Goal: Information Seeking & Learning: Understand process/instructions

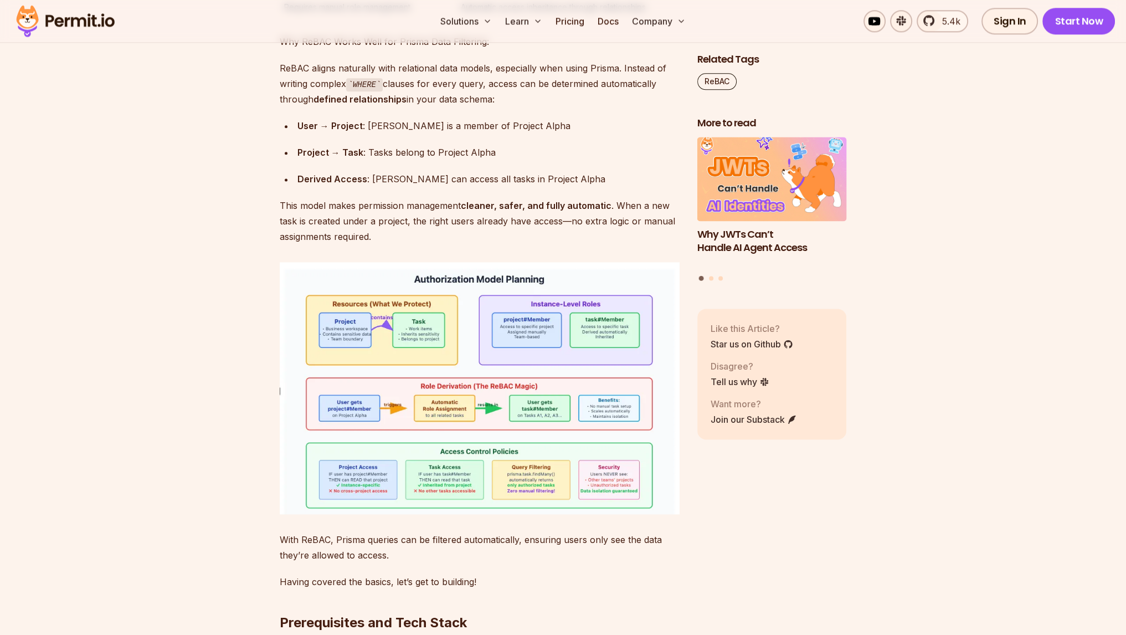
scroll to position [1951, 0]
click at [493, 350] on img at bounding box center [480, 386] width 400 height 251
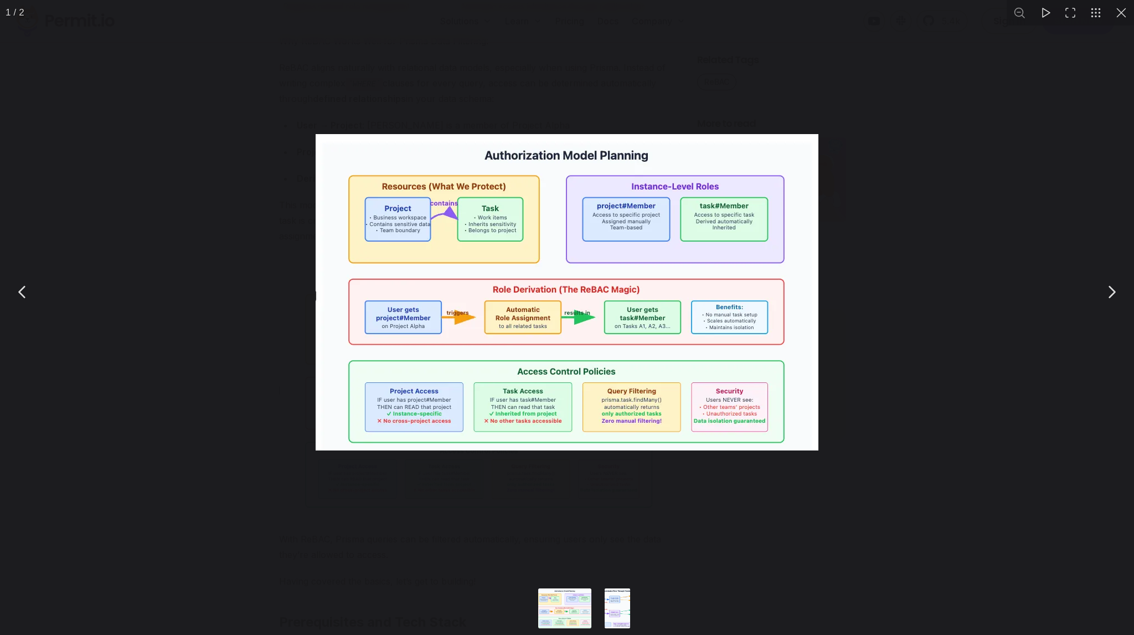
click at [493, 350] on img "You can close this modal content with the ESC key" at bounding box center [567, 292] width 503 height 316
click at [492, 350] on img "You can close this modal content with the ESC key" at bounding box center [567, 292] width 503 height 316
click at [264, 362] on div "You can close this modal content with the ESC key" at bounding box center [567, 292] width 1134 height 584
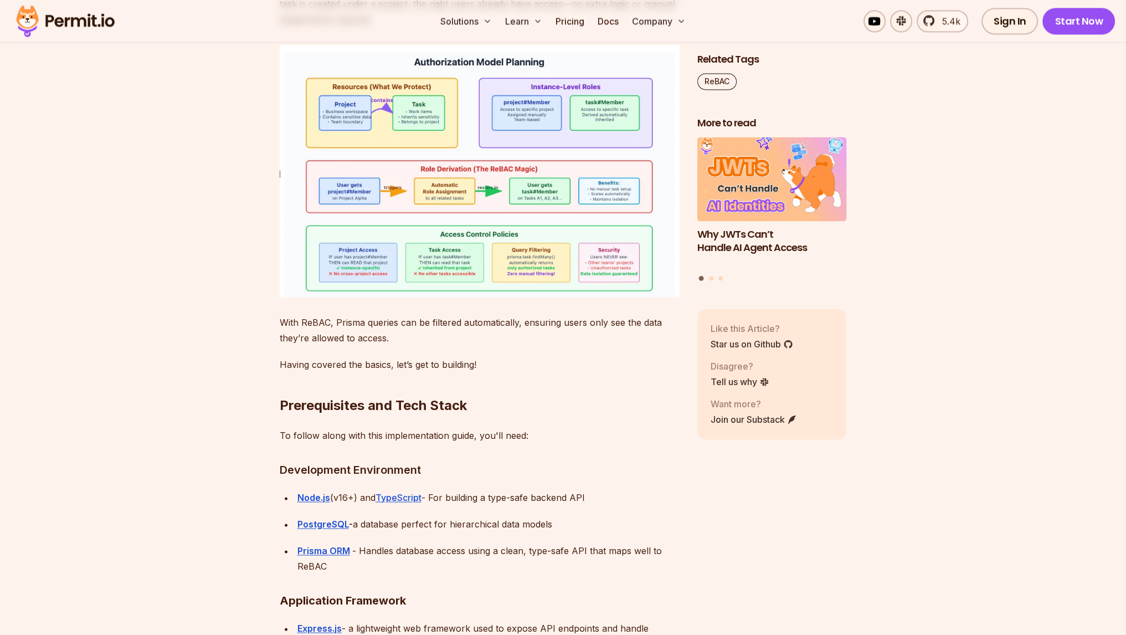
scroll to position [2168, 0]
click at [340, 314] on p "With ReBAC, Prisma queries can be filtered automatically, ensuring users only s…" at bounding box center [480, 329] width 400 height 31
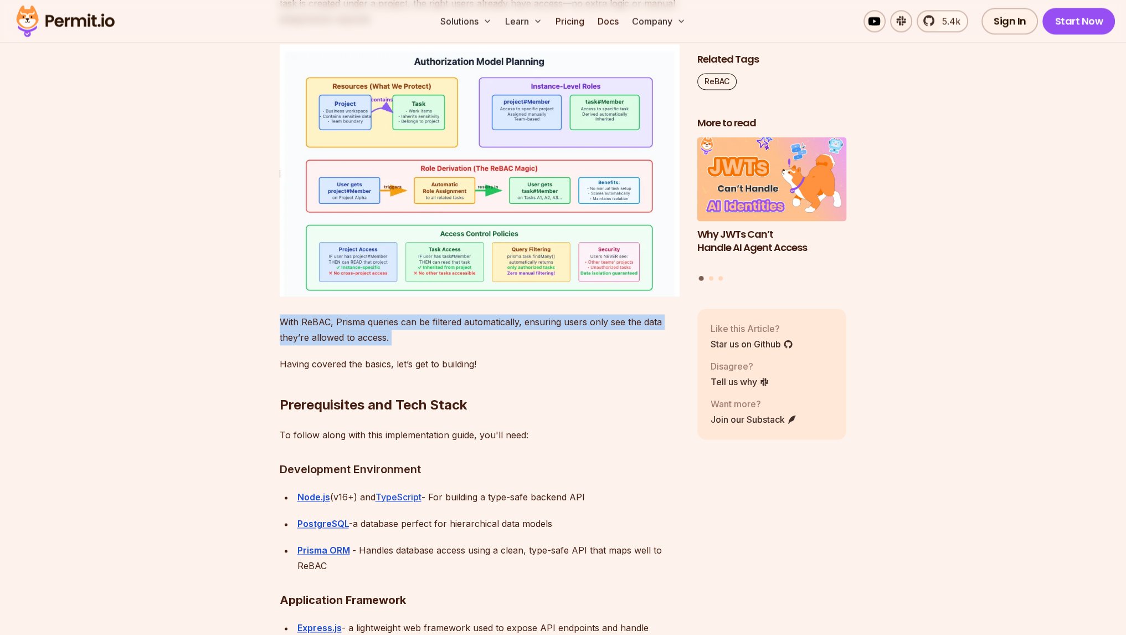
click at [340, 314] on p "With ReBAC, Prisma queries can be filtered automatically, ensuring users only s…" at bounding box center [480, 329] width 400 height 31
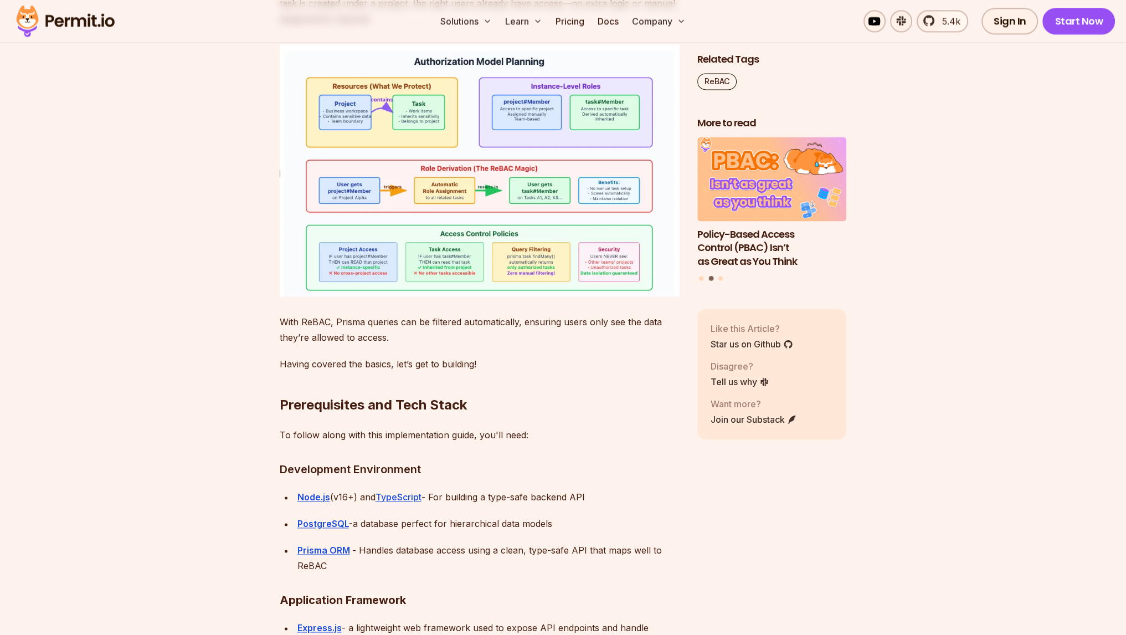
click at [378, 356] on p "Having covered the basics, let’s get to building!" at bounding box center [480, 364] width 400 height 16
click at [393, 383] on h2 "Prerequisites and Tech Stack" at bounding box center [480, 383] width 400 height 62
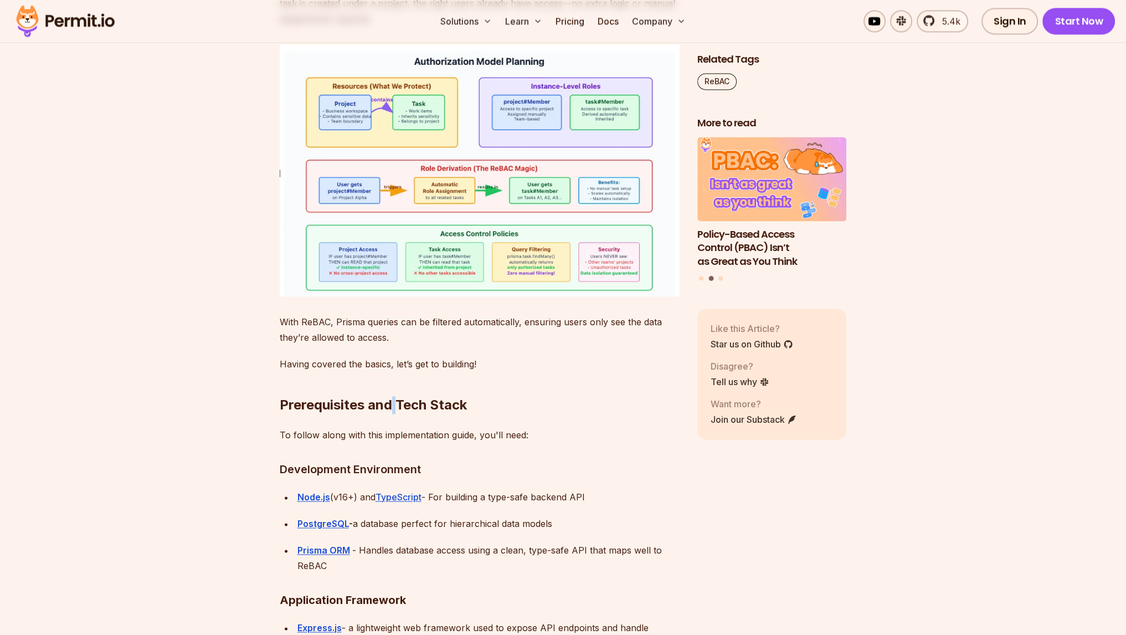
click at [393, 383] on h2 "Prerequisites and Tech Stack" at bounding box center [480, 383] width 400 height 62
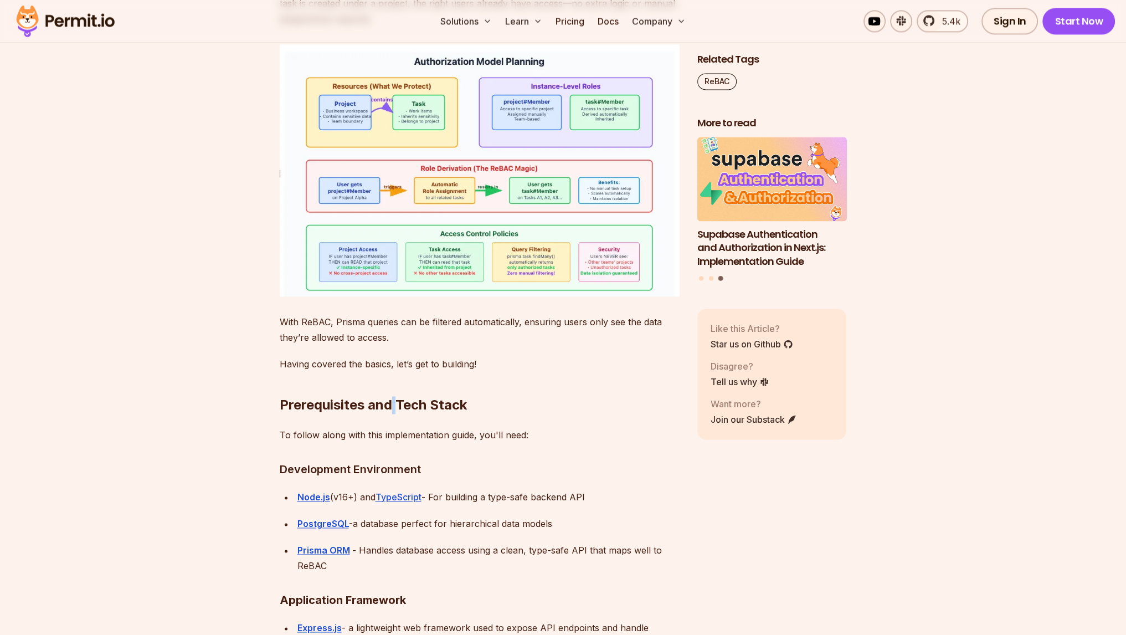
click at [393, 383] on h2 "Prerequisites and Tech Stack" at bounding box center [480, 383] width 400 height 62
click at [391, 427] on p "To follow along with this implementation guide, you'll need:" at bounding box center [480, 435] width 400 height 16
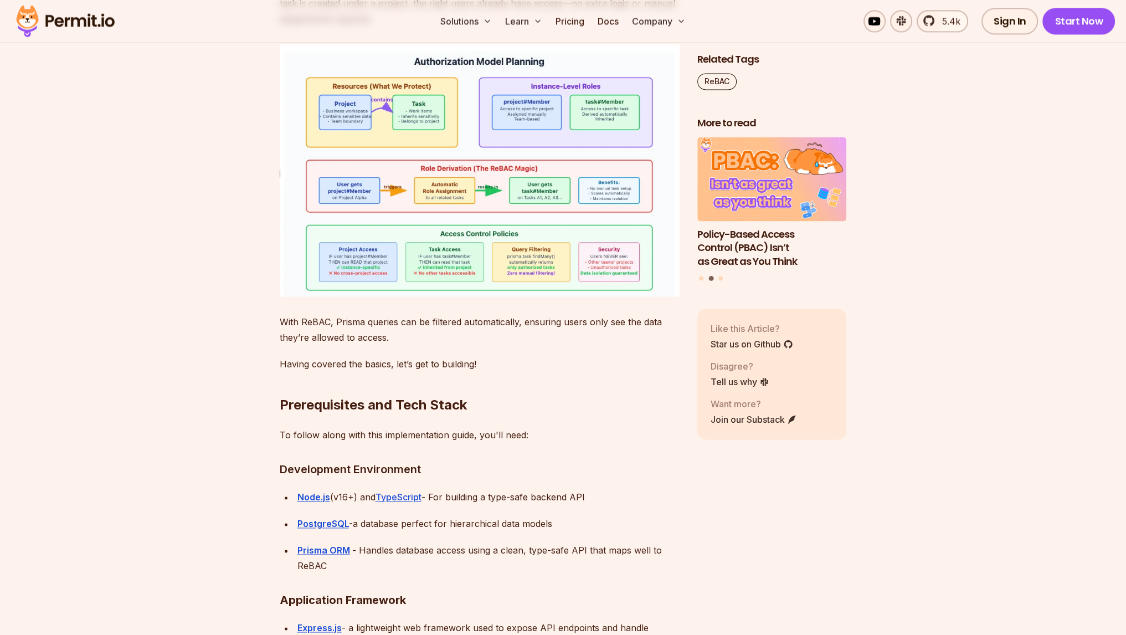
click at [445, 516] on div "PostgreSQL - a database perfect for hierarchical data models" at bounding box center [488, 524] width 382 height 16
click at [441, 542] on div "Prisma ORM - Handles database access using a clean, type-safe API that maps wel…" at bounding box center [488, 557] width 382 height 31
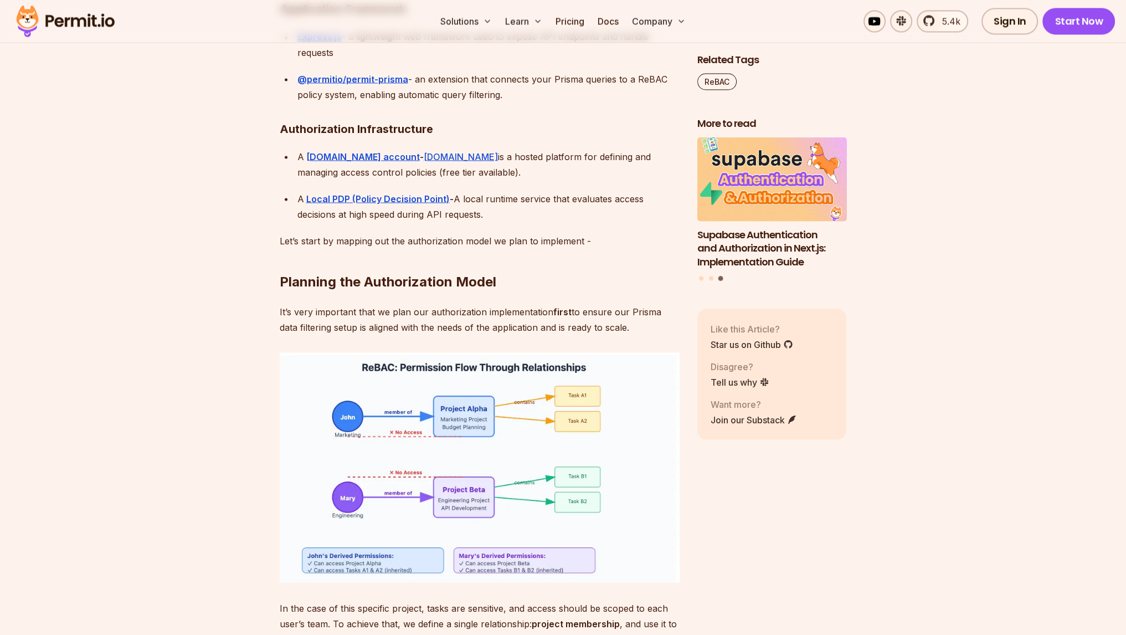
scroll to position [2760, 0]
